Goal: Navigation & Orientation: Find specific page/section

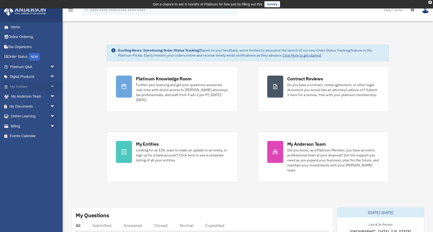
click at [24, 86] on link "My Entities arrow_drop_down" at bounding box center [33, 87] width 59 height 10
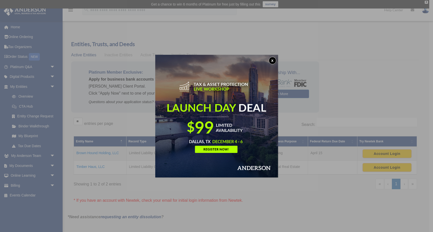
click at [274, 60] on button "x" at bounding box center [273, 61] width 8 height 8
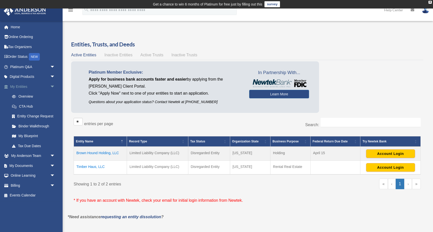
click at [53, 85] on span "arrow_drop_down" at bounding box center [55, 87] width 10 height 10
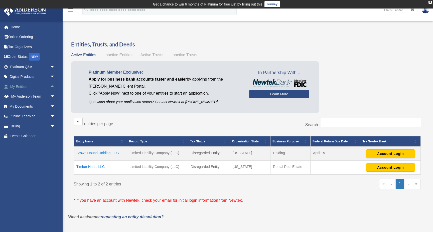
click at [55, 85] on span "arrow_drop_up" at bounding box center [55, 87] width 10 height 10
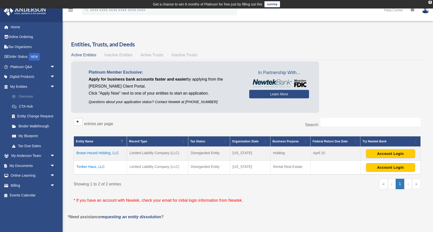
click at [24, 95] on link "Overview" at bounding box center [35, 97] width 56 height 10
click at [53, 164] on span "arrow_drop_down" at bounding box center [55, 166] width 10 height 10
click at [19, 173] on link "Box" at bounding box center [35, 176] width 56 height 10
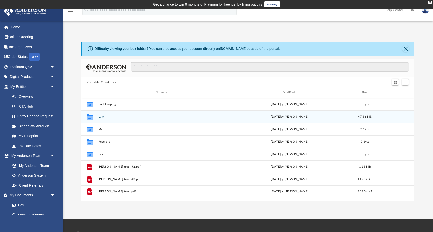
click at [100, 118] on button "Law" at bounding box center [161, 116] width 126 height 3
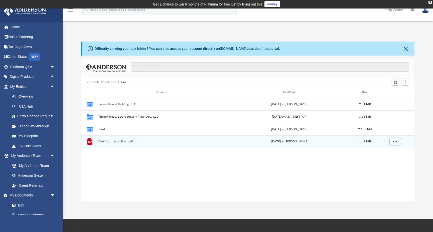
click at [112, 143] on button "Certification of Trust.pdf" at bounding box center [161, 141] width 126 height 3
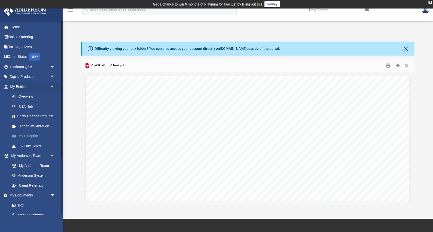
click at [32, 136] on link "My Blueprint" at bounding box center [35, 136] width 56 height 10
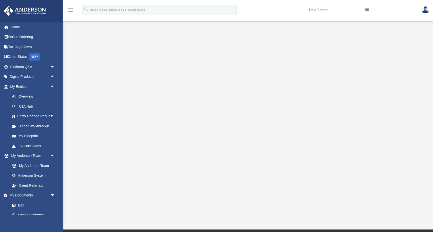
scroll to position [36, 0]
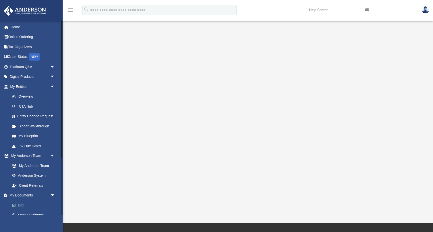
click at [21, 204] on link "Box" at bounding box center [35, 206] width 56 height 10
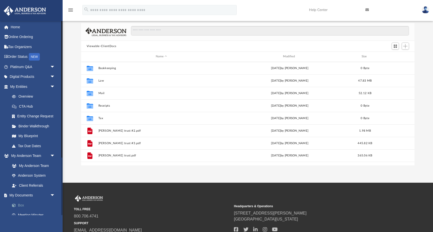
scroll to position [114, 334]
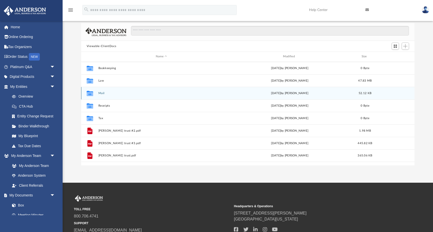
click at [101, 92] on button "Mail" at bounding box center [161, 93] width 126 height 3
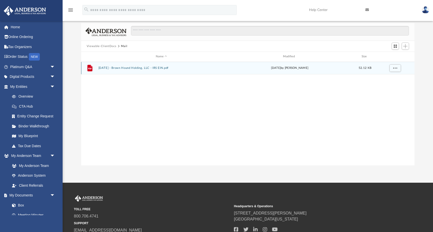
click at [140, 70] on div "File [DATE] - Brown Hound Holding, LLC - IRS EIN.pdf [DATE] by [PERSON_NAME] 52…" at bounding box center [248, 68] width 334 height 13
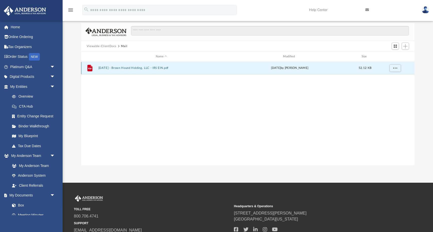
click at [140, 69] on button "[DATE] - Brown Hound Holding, LLC - IRS EIN.pdf" at bounding box center [161, 67] width 126 height 3
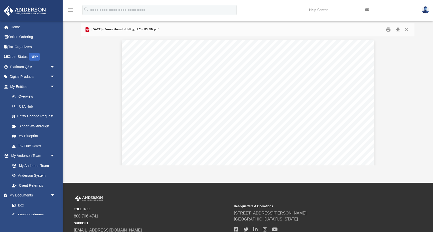
scroll to position [339, 0]
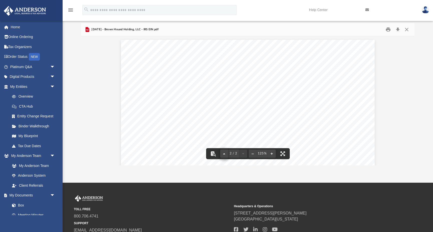
click at [224, 153] on button "File preview" at bounding box center [224, 153] width 8 height 11
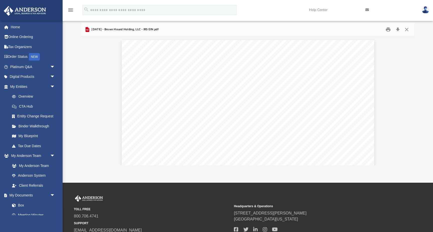
scroll to position [0, 0]
click at [43, 164] on link "My Anderson Team" at bounding box center [35, 166] width 56 height 10
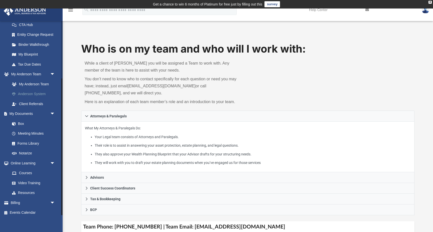
click at [34, 92] on link "Anderson System" at bounding box center [35, 94] width 56 height 10
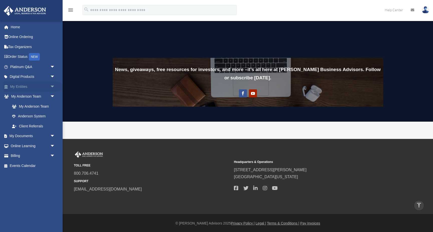
scroll to position [369, 0]
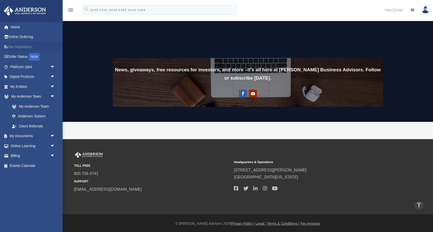
click at [24, 49] on link "Tax Organizers" at bounding box center [33, 47] width 59 height 10
